Goal: Information Seeking & Learning: Learn about a topic

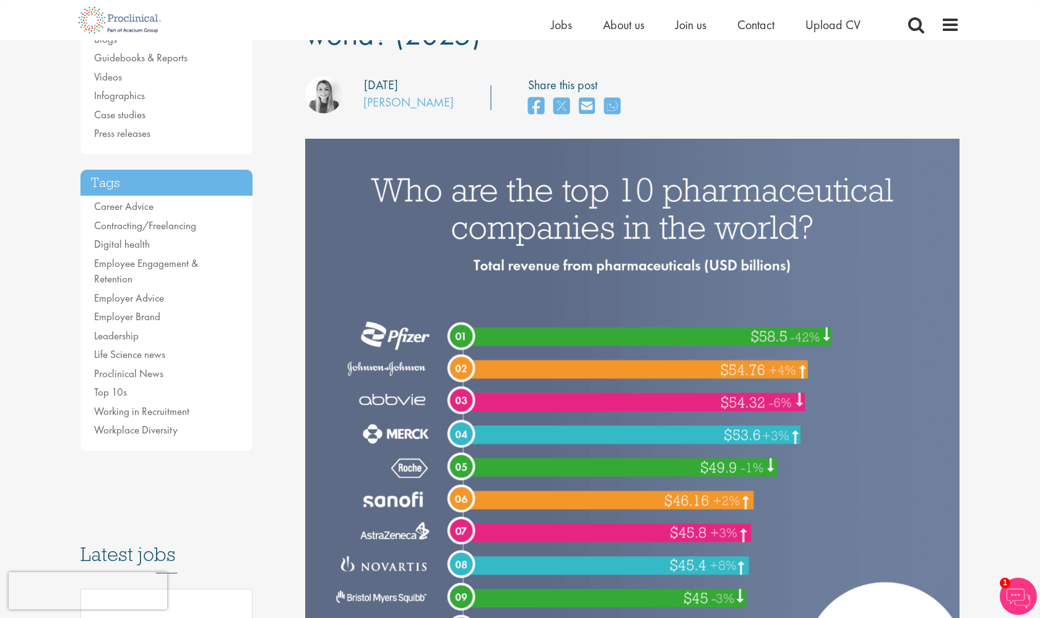
scroll to position [154, 0]
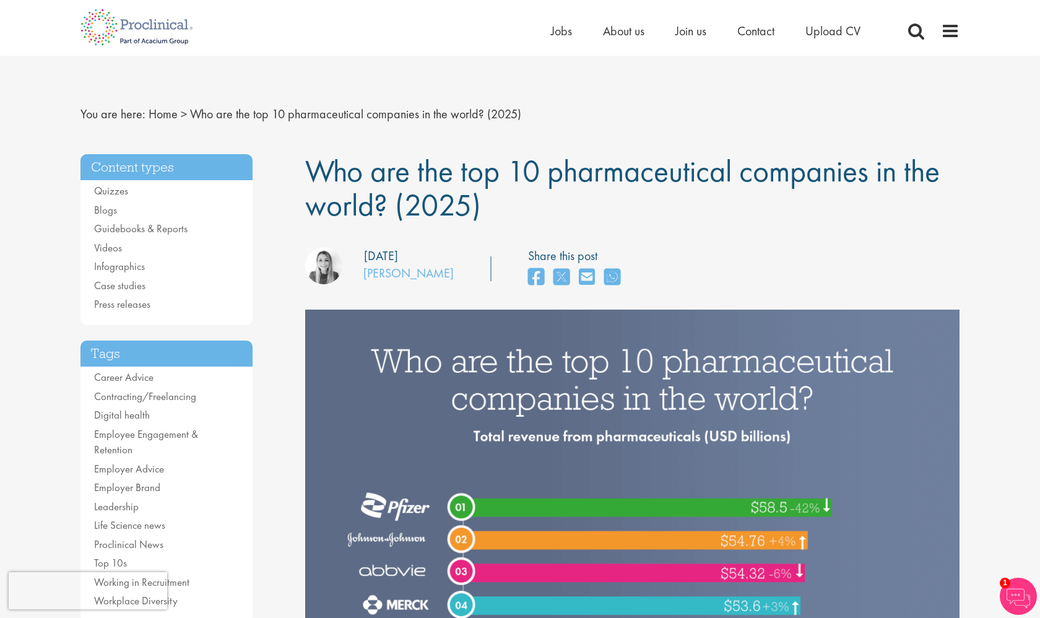
scroll to position [0, 0]
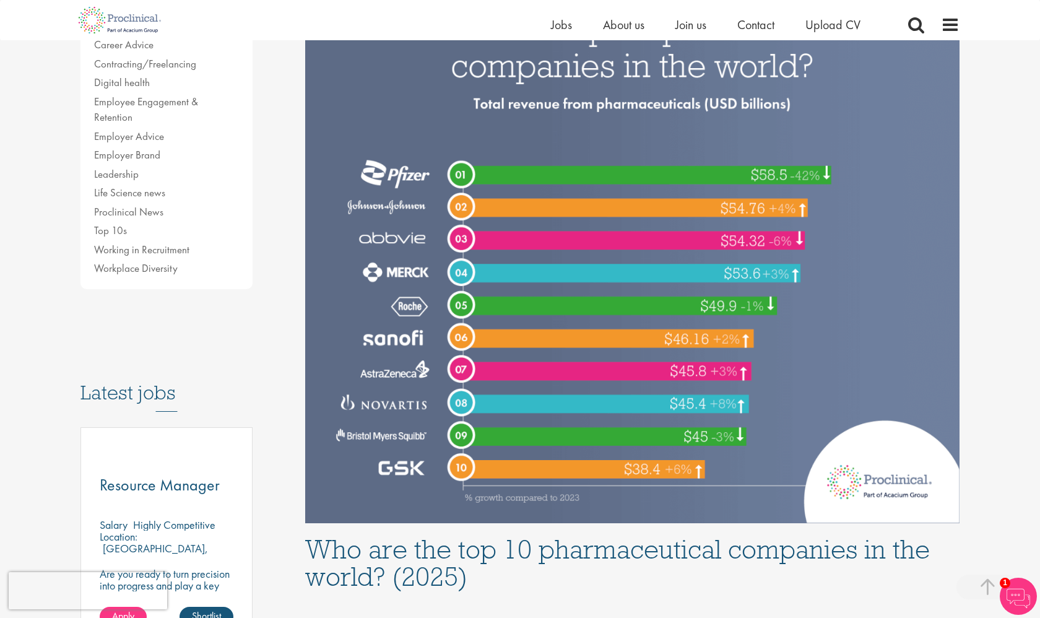
scroll to position [332, 0]
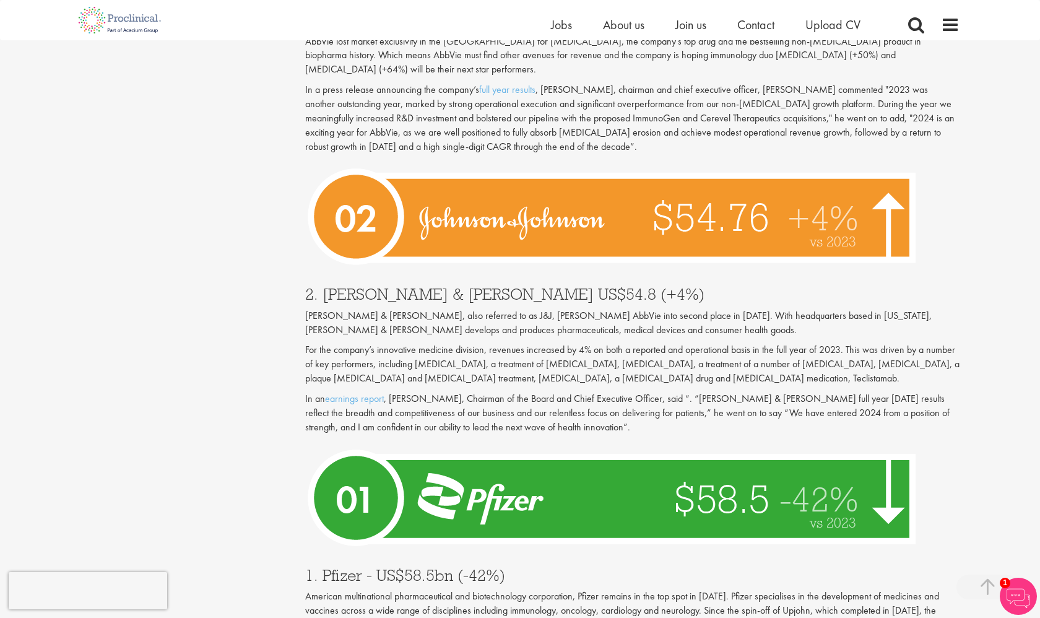
scroll to position [3983, 0]
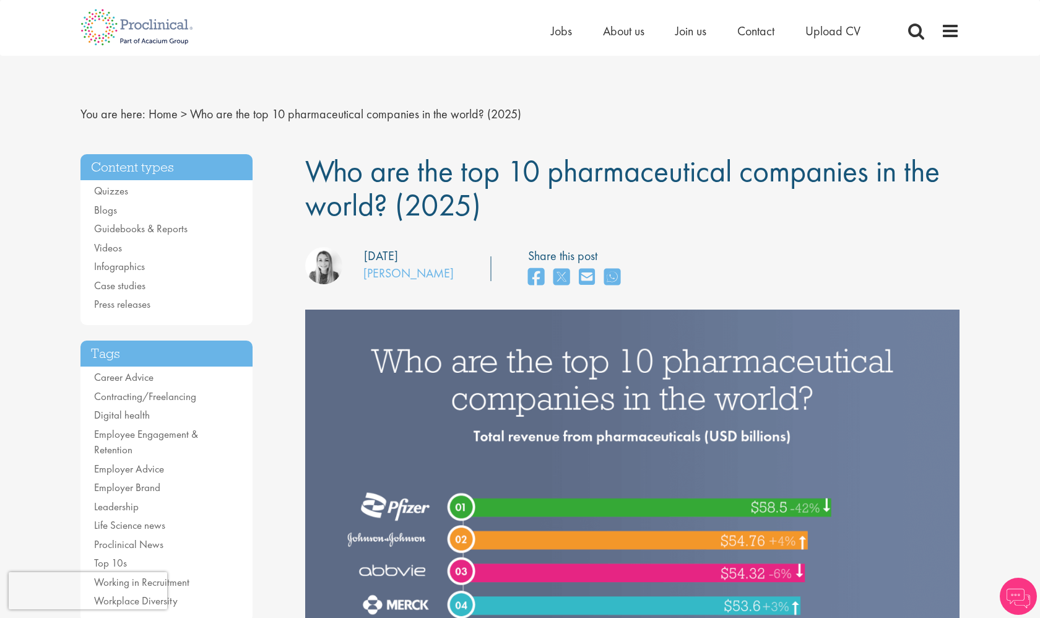
click at [540, 176] on span "Who are the top 10 pharmaceutical companies in the world? (2025)" at bounding box center [622, 188] width 635 height 74
click at [157, 114] on link "Home" at bounding box center [163, 114] width 29 height 16
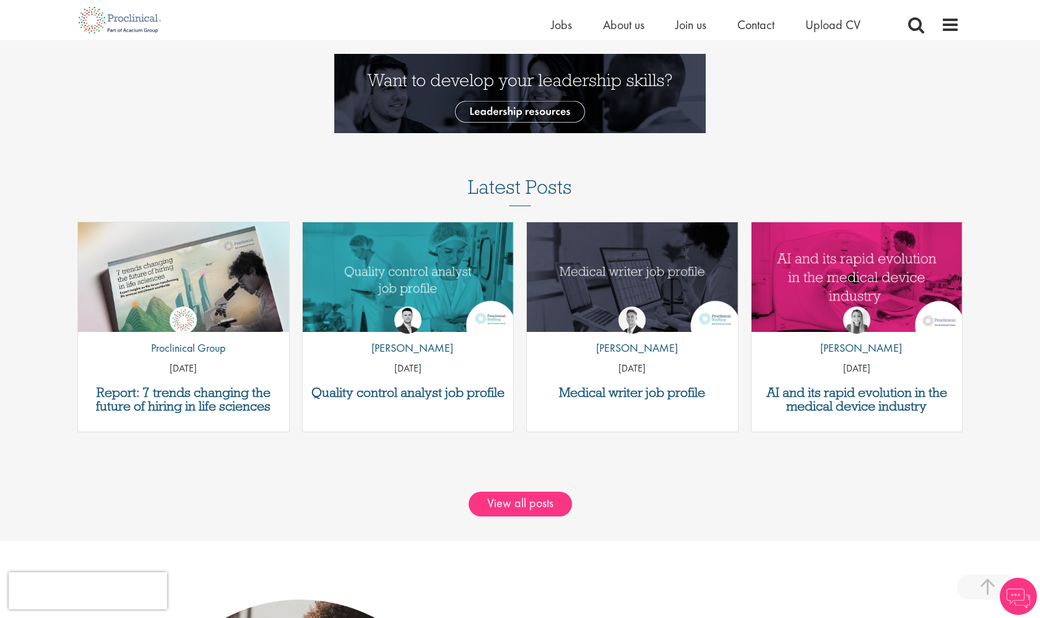
scroll to position [1551, 0]
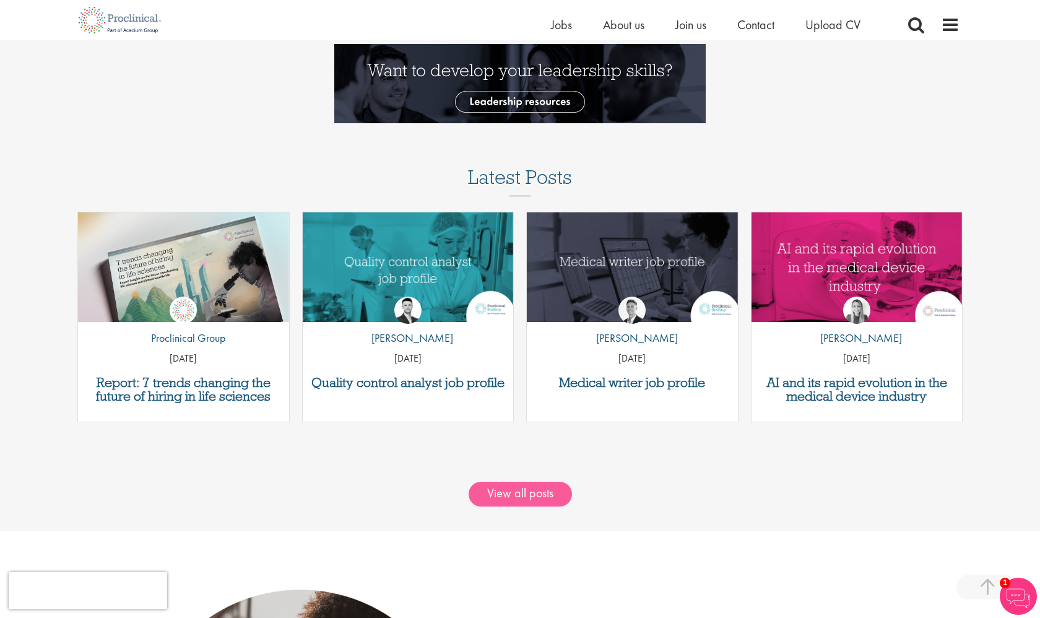
click at [519, 486] on link "View all posts" at bounding box center [520, 494] width 103 height 25
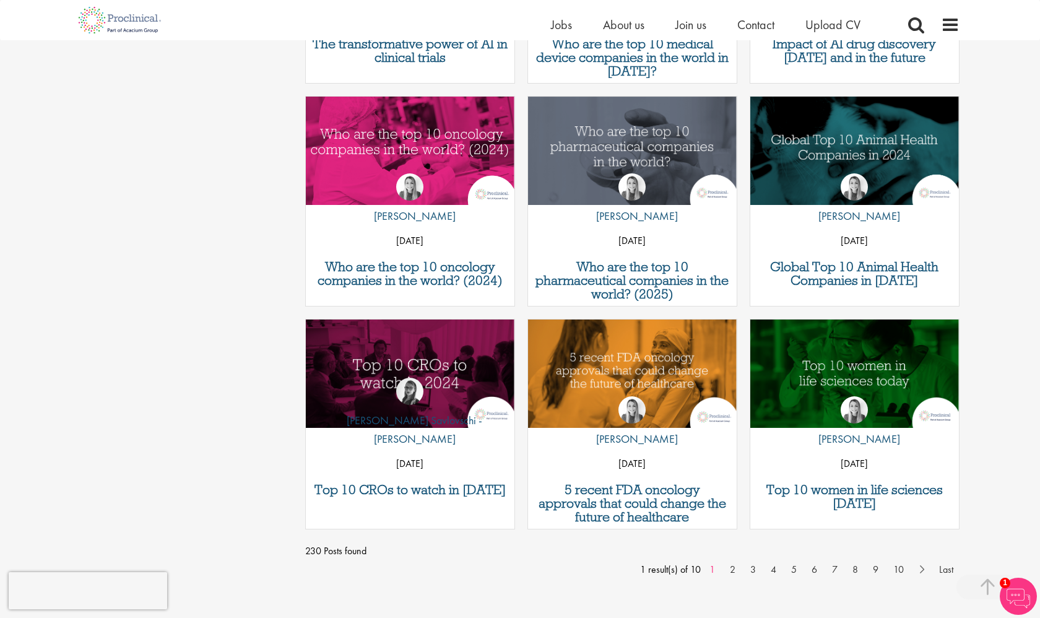
scroll to position [805, 0]
